Goal: Check status: Check status

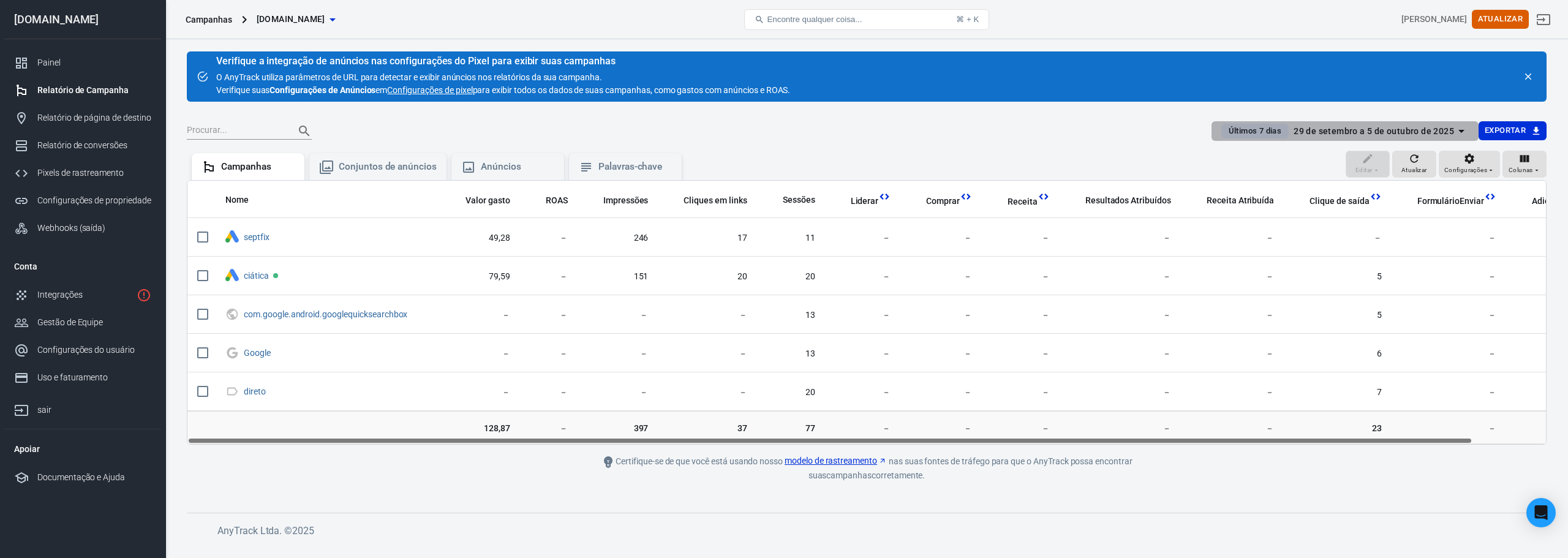
click at [1458, 127] on icon "button" at bounding box center [1462, 132] width 15 height 15
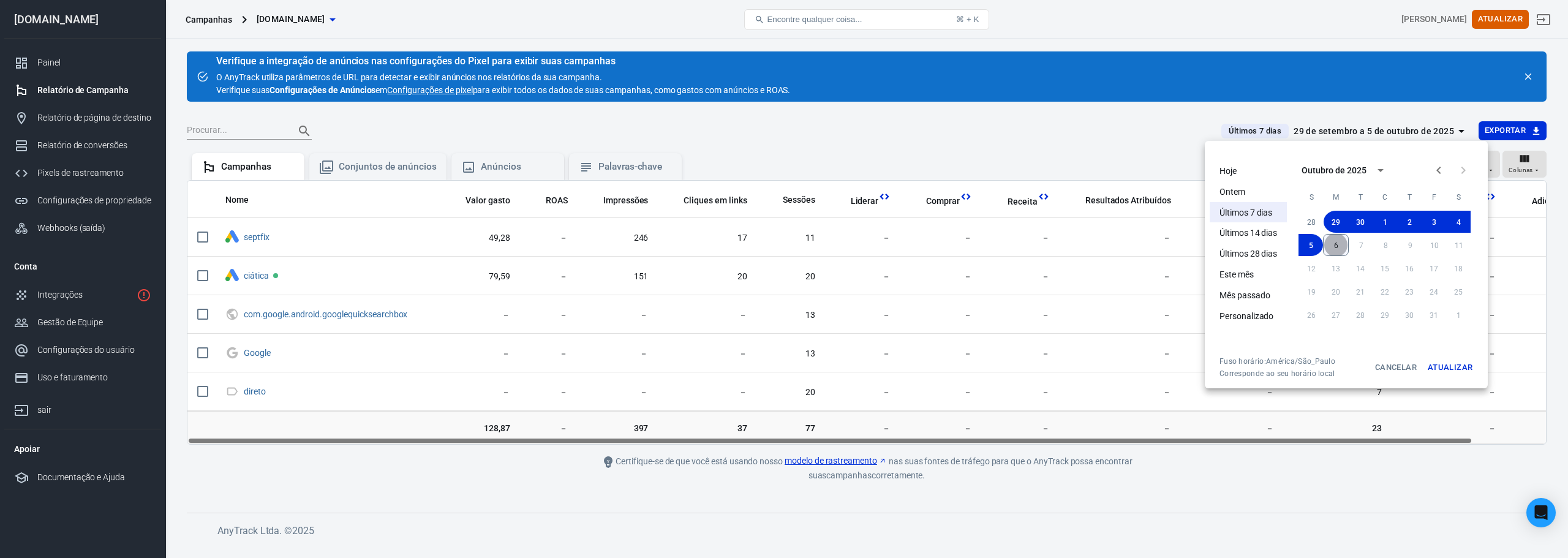
click at [1342, 244] on button "6" at bounding box center [1336, 245] width 25 height 22
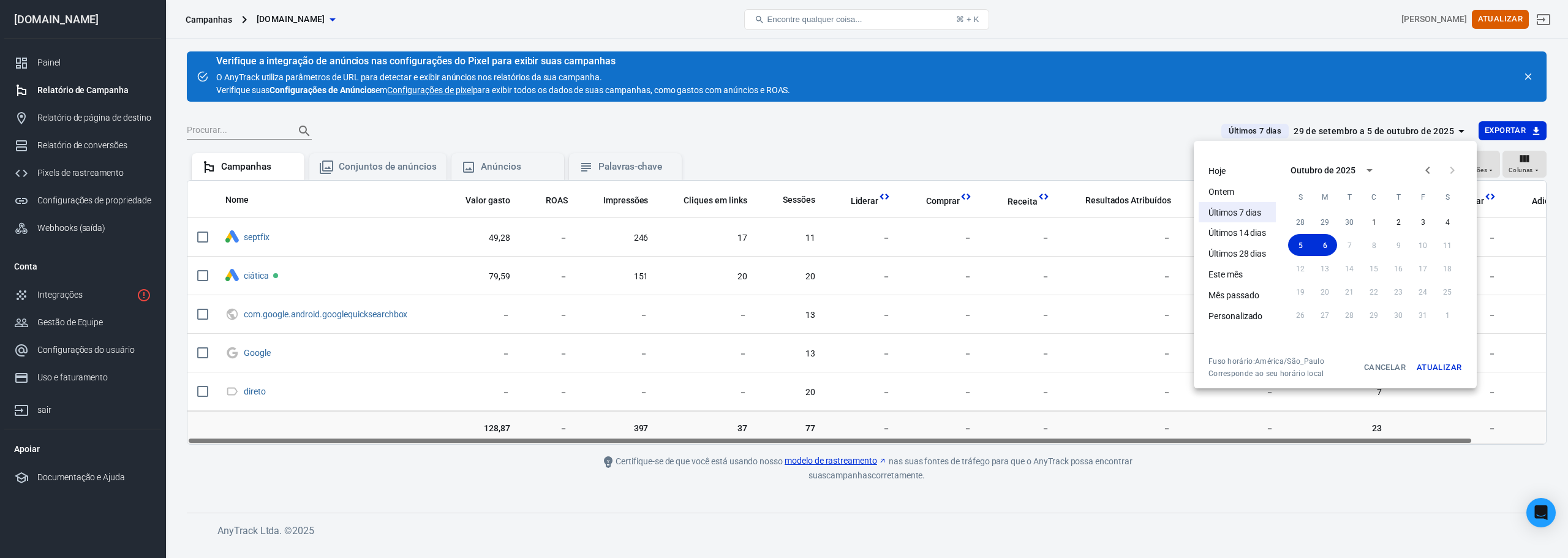
click at [1438, 370] on font "Atualizar" at bounding box center [1439, 368] width 45 height 9
